Goal: Information Seeking & Learning: Find specific fact

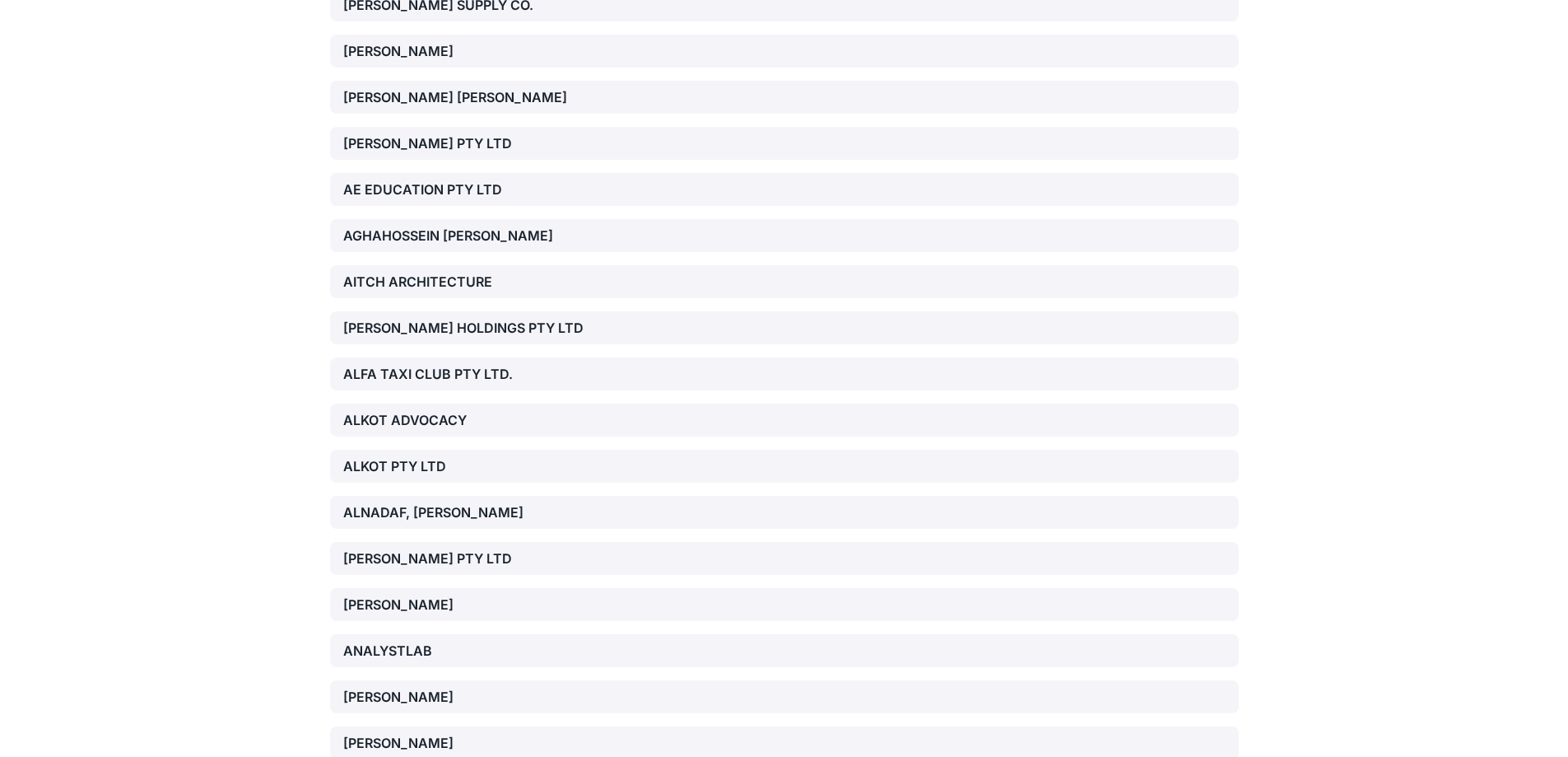
scroll to position [16486, 0]
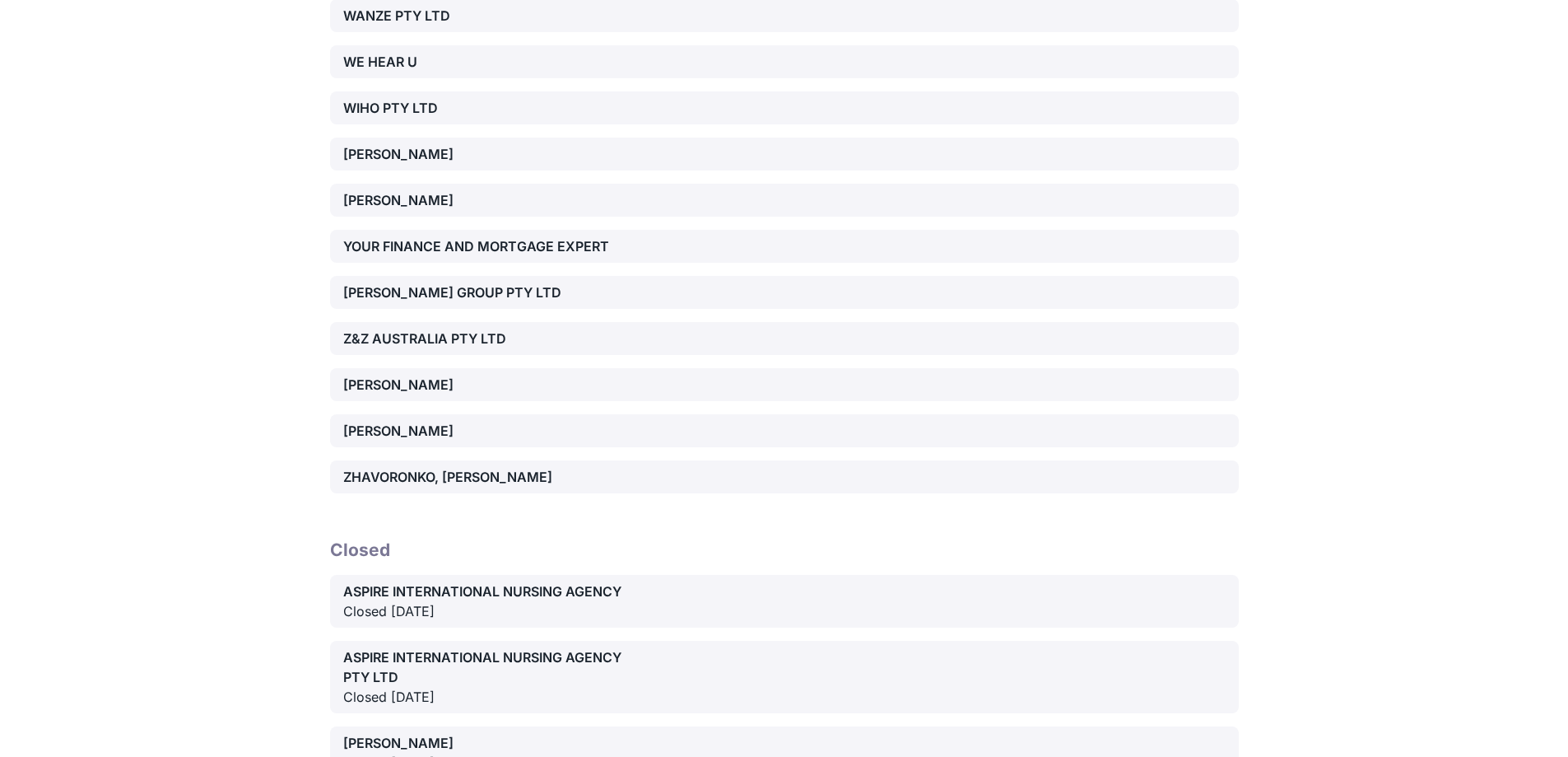
click at [431, 467] on div "ZHAVORONKO, [PERSON_NAME]" at bounding box center [489, 477] width 290 height 20
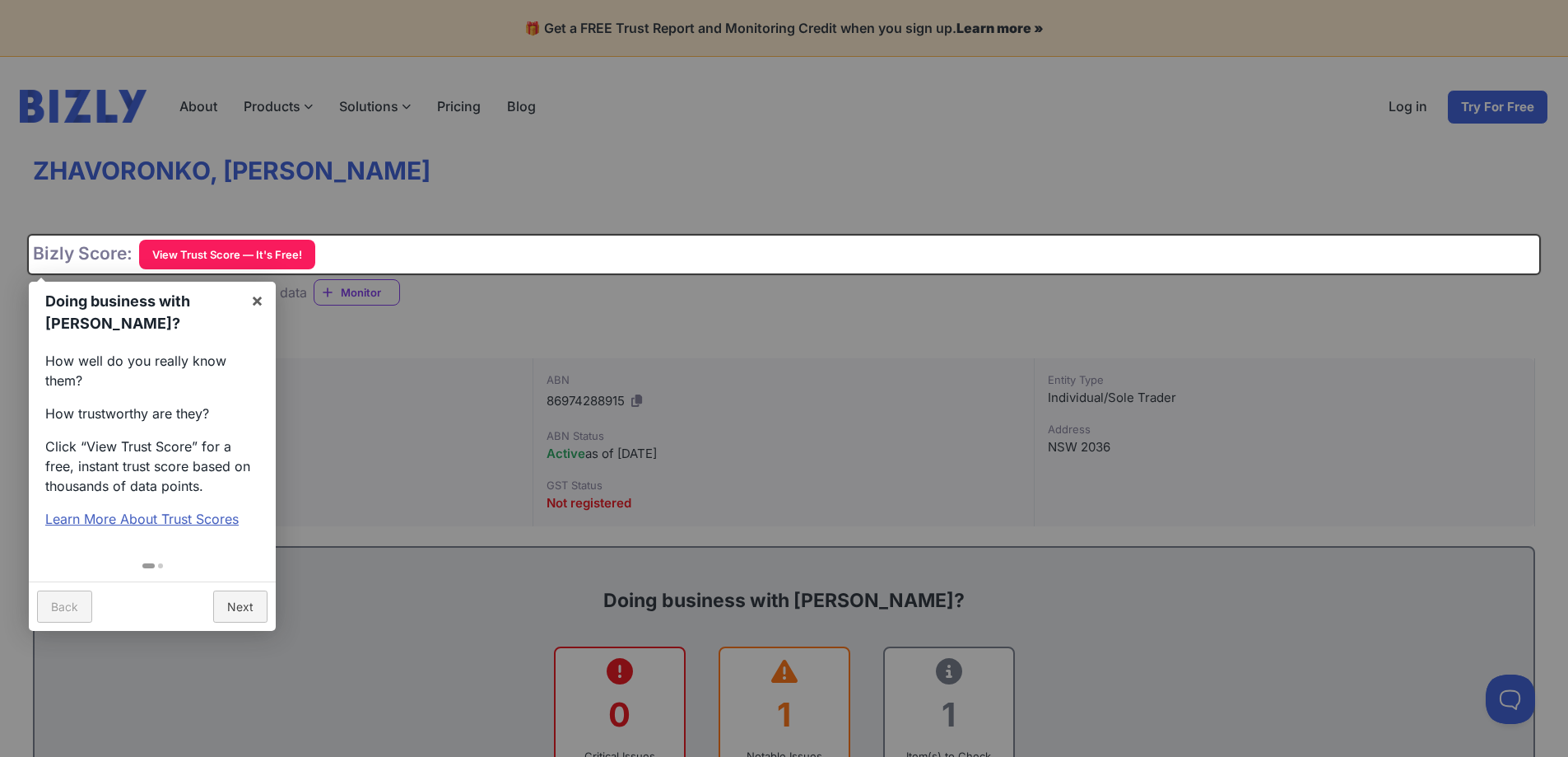
click at [491, 405] on div at bounding box center [784, 378] width 1568 height 757
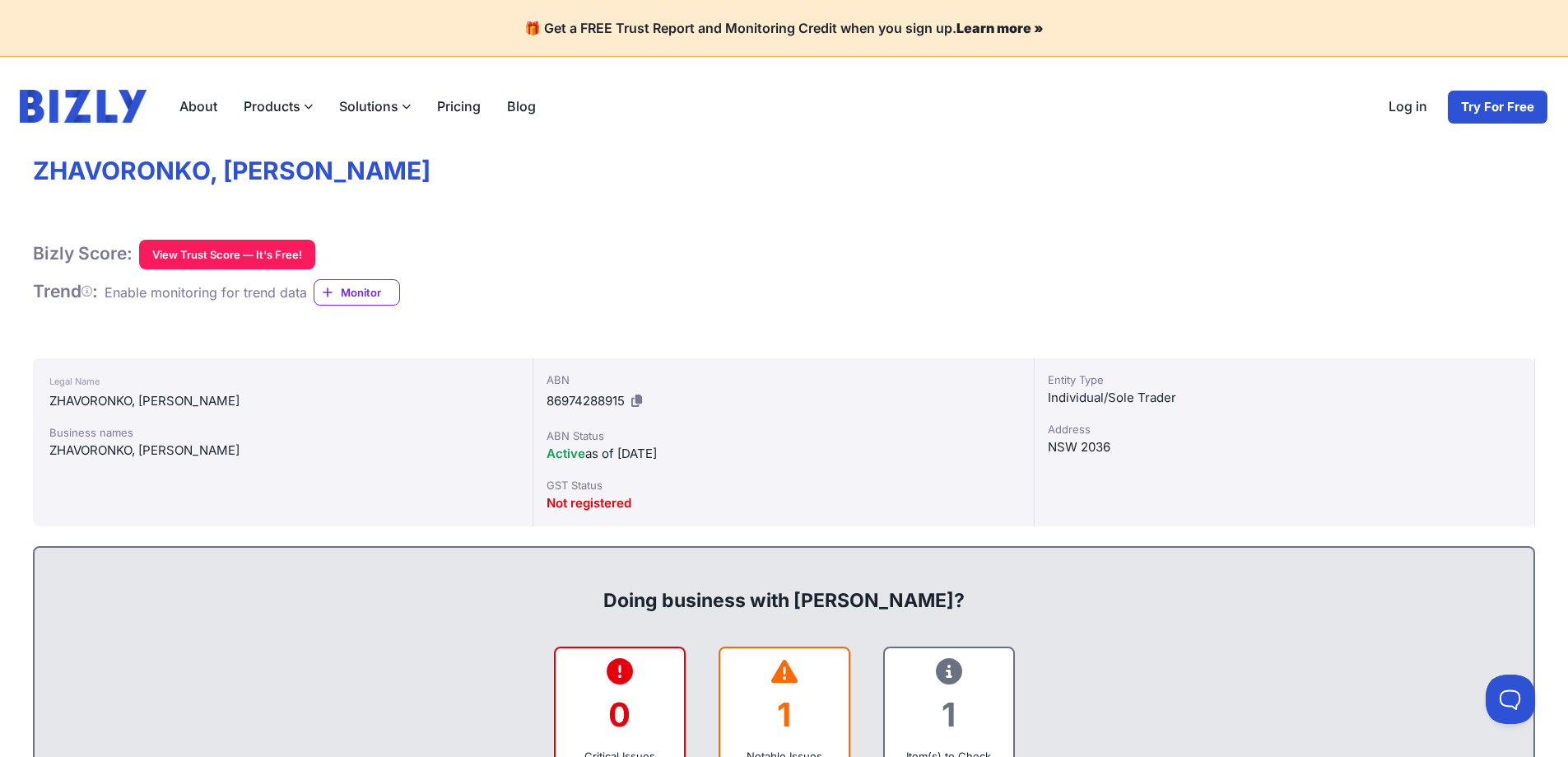
click at [279, 258] on button "View Trust Score — It's Free!" at bounding box center [227, 255] width 176 height 30
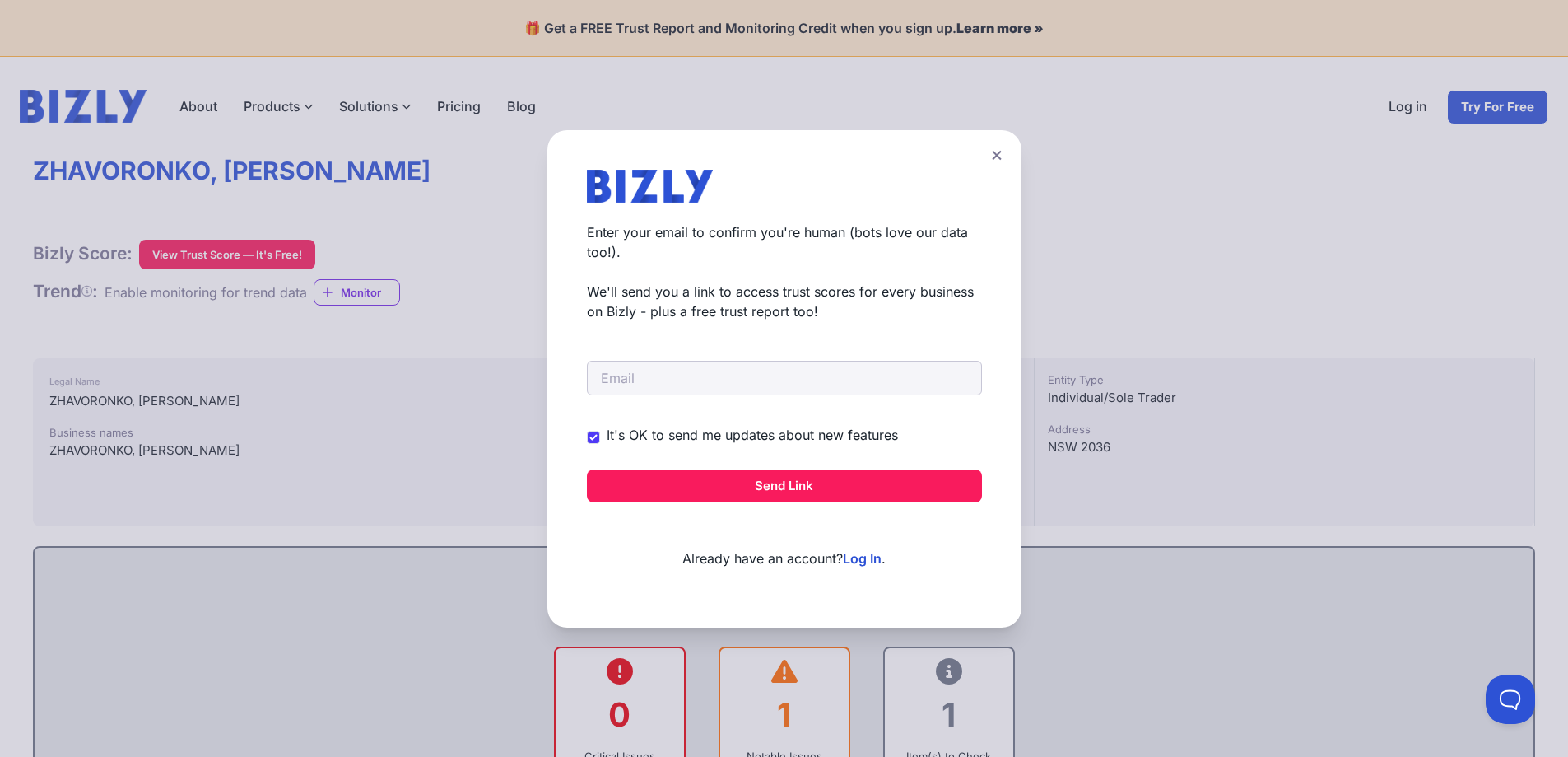
click at [1003, 147] on button at bounding box center [996, 155] width 23 height 24
